Goal: Register for event/course

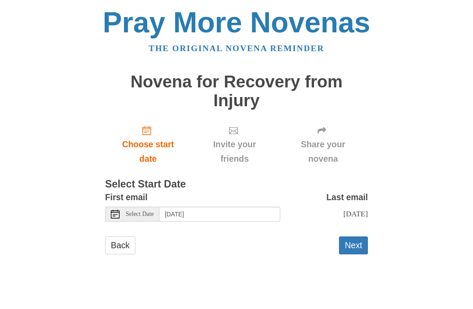
click at [132, 211] on span "Select Date" at bounding box center [140, 214] width 28 height 6
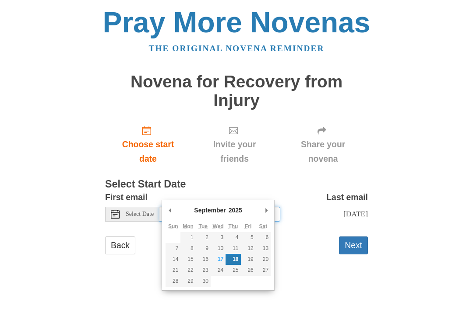
type input "Wednesday, September 17th"
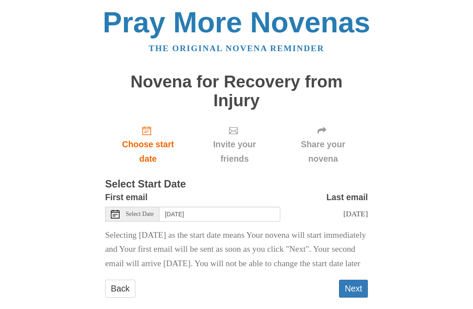
click at [358, 280] on button "Next" at bounding box center [353, 289] width 29 height 18
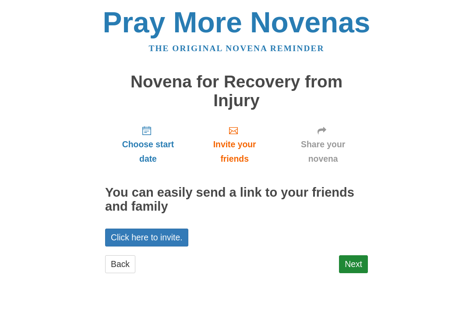
click at [146, 229] on link "Click here to invite." at bounding box center [146, 238] width 83 height 18
click at [126, 256] on link "Back" at bounding box center [120, 265] width 30 height 18
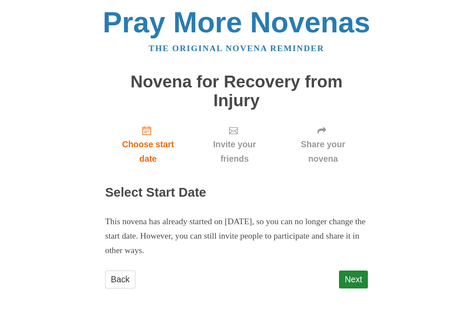
click at [151, 137] on span "Choose start date" at bounding box center [148, 151] width 68 height 29
click at [155, 137] on span "Choose start date" at bounding box center [148, 151] width 68 height 29
click at [123, 271] on link "Back" at bounding box center [120, 280] width 30 height 18
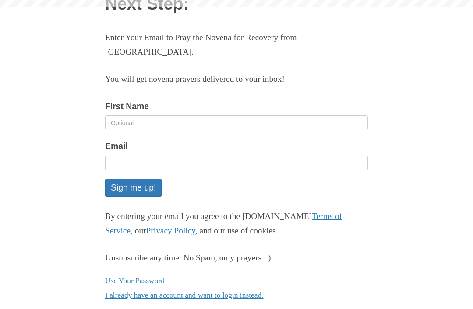
scroll to position [78, 0]
